Goal: Task Accomplishment & Management: Use online tool/utility

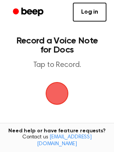
click at [57, 66] on p "Tap to Record." at bounding box center [57, 65] width 87 height 9
click at [58, 92] on span "button" at bounding box center [57, 93] width 21 height 21
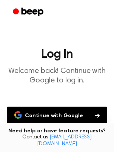
click at [50, 107] on button "Continue with Google" at bounding box center [57, 116] width 101 height 18
click at [44, 116] on button "Continue with Google" at bounding box center [57, 116] width 101 height 18
click at [62, 112] on button "Continue with Google" at bounding box center [57, 116] width 101 height 18
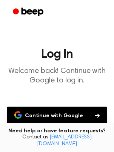
click at [61, 115] on button "Continue with Google" at bounding box center [57, 116] width 101 height 18
click at [61, 113] on button "Continue with Google" at bounding box center [57, 116] width 101 height 18
click at [61, 112] on button "Continue with Google" at bounding box center [57, 116] width 101 height 18
click at [0, 30] on html "Log In Welcome back! Continue with Google to log in. Continue with Google Don’t…" at bounding box center [57, 116] width 114 height 232
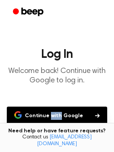
click at [43, 114] on button "Continue with Google" at bounding box center [57, 116] width 101 height 18
click at [45, 91] on main "Log In Welcome back! Continue with Google to log in. Continue with Google Don’t…" at bounding box center [57, 116] width 114 height 232
click at [30, 111] on button "Continue with Google" at bounding box center [57, 116] width 101 height 18
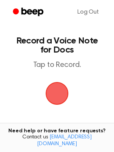
click at [58, 95] on span "button" at bounding box center [57, 93] width 21 height 21
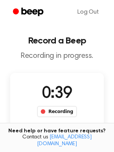
drag, startPoint x: 77, startPoint y: 99, endPoint x: 80, endPoint y: 96, distance: 4.6
click at [78, 98] on div "0:39 Recording" at bounding box center [57, 99] width 52 height 35
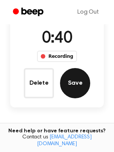
scroll to position [56, 0]
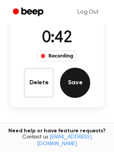
click at [73, 81] on button "Save" at bounding box center [75, 83] width 30 height 30
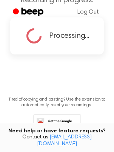
scroll to position [3, 0]
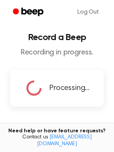
click at [78, 72] on div "Processing..." at bounding box center [57, 88] width 94 height 37
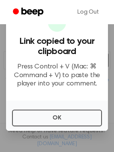
scroll to position [91, 0]
click at [0, 14] on html "Log Out ​ ✔ Link copied to your clipboard Press Control + V (Mac: ⌘ Command + V…" at bounding box center [57, 75] width 114 height 333
click at [0, 25] on html "Log Out ​ ✔ Link copied to your clipboard Press Control + V (Mac: ⌘ Command + V…" at bounding box center [57, 75] width 114 height 333
click at [85, 88] on div "✔ Link copied to your clipboard Press Control + V (Mac: ⌘ Command + V) to paste…" at bounding box center [57, 53] width 102 height 95
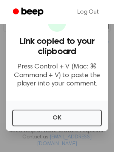
scroll to position [123, 0]
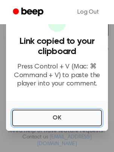
drag, startPoint x: 51, startPoint y: 116, endPoint x: 39, endPoint y: 116, distance: 12.5
click at [47, 116] on button "OK" at bounding box center [57, 118] width 90 height 17
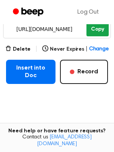
click at [102, 29] on button "Copy" at bounding box center [98, 29] width 22 height 14
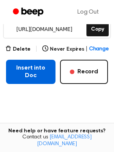
click at [28, 62] on button "Insert into Doc" at bounding box center [31, 72] width 50 height 24
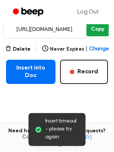
click at [106, 29] on button "Copy" at bounding box center [98, 29] width 22 height 14
click at [90, 29] on button "Copy" at bounding box center [98, 29] width 22 height 14
click at [91, 29] on button "Copy" at bounding box center [98, 29] width 22 height 14
click at [98, 24] on div "Log Out Link copied. Paste it anywhere. Insert timeout - please try again Your …" at bounding box center [57, 43] width 114 height 333
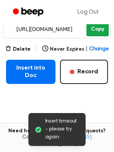
drag, startPoint x: 98, startPoint y: 24, endPoint x: 95, endPoint y: 28, distance: 4.3
click at [98, 24] on button "Copy" at bounding box center [98, 29] width 22 height 14
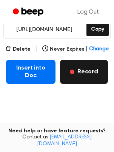
click at [101, 69] on button "Record" at bounding box center [84, 72] width 48 height 24
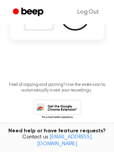
scroll to position [79, 0]
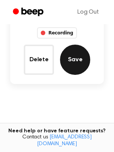
click at [67, 53] on button "Save" at bounding box center [75, 60] width 30 height 30
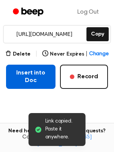
scroll to position [118, 0]
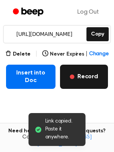
click at [87, 78] on button "Record" at bounding box center [84, 77] width 48 height 24
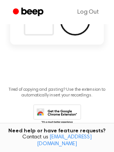
scroll to position [74, 0]
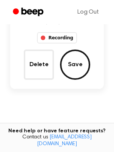
click at [61, 34] on div "Recording" at bounding box center [57, 37] width 40 height 11
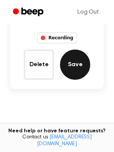
click at [74, 72] on button "Save" at bounding box center [75, 65] width 30 height 30
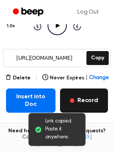
scroll to position [113, 0]
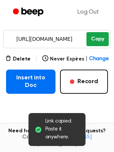
click at [100, 35] on button "Copy" at bounding box center [98, 39] width 22 height 14
click at [98, 37] on button "Copy" at bounding box center [98, 39] width 22 height 14
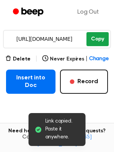
click at [98, 37] on button "Copy" at bounding box center [98, 39] width 22 height 14
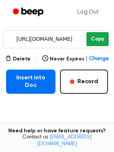
click at [98, 38] on button "Copy" at bounding box center [98, 39] width 22 height 14
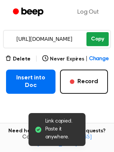
click at [98, 38] on button "Copy" at bounding box center [98, 39] width 22 height 14
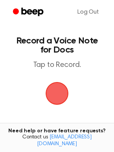
click at [58, 95] on span "button" at bounding box center [57, 94] width 38 height 38
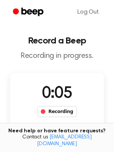
click at [102, 57] on p "Recording in progress." at bounding box center [57, 55] width 102 height 9
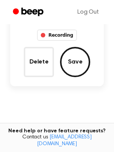
scroll to position [101, 0]
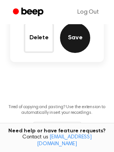
click at [74, 37] on button "Save" at bounding box center [75, 38] width 30 height 30
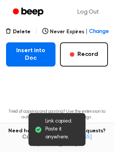
scroll to position [140, 0]
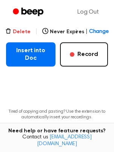
click at [17, 30] on button "Delete" at bounding box center [17, 32] width 25 height 8
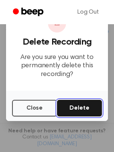
click at [75, 108] on button "Delete" at bounding box center [79, 108] width 45 height 17
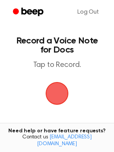
scroll to position [102, 0]
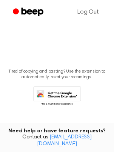
click at [59, 53] on main "Record a Voice Note for Docs Tap to Record. Tired of copying and pasting? Use t…" at bounding box center [57, 13] width 114 height 231
click at [60, 90] on icon at bounding box center [57, 96] width 48 height 21
